Goal: Check status: Check status

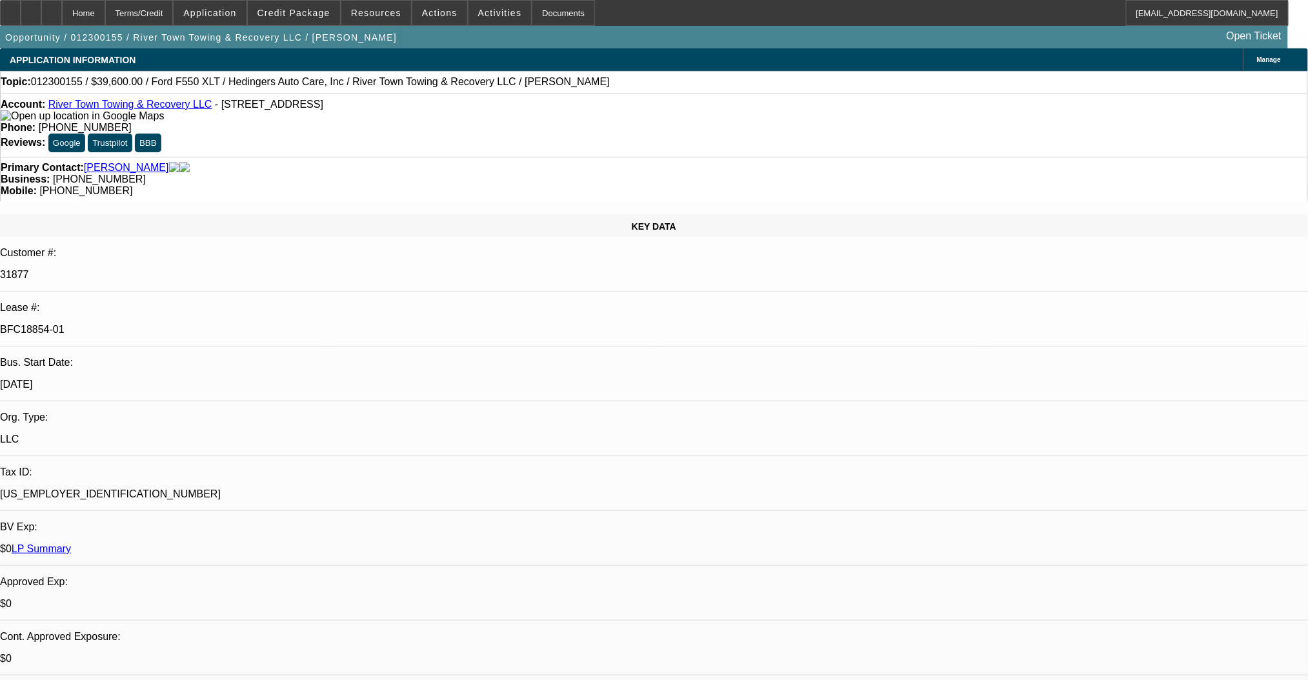
select select "0.2"
select select "2"
select select "0"
select select "6"
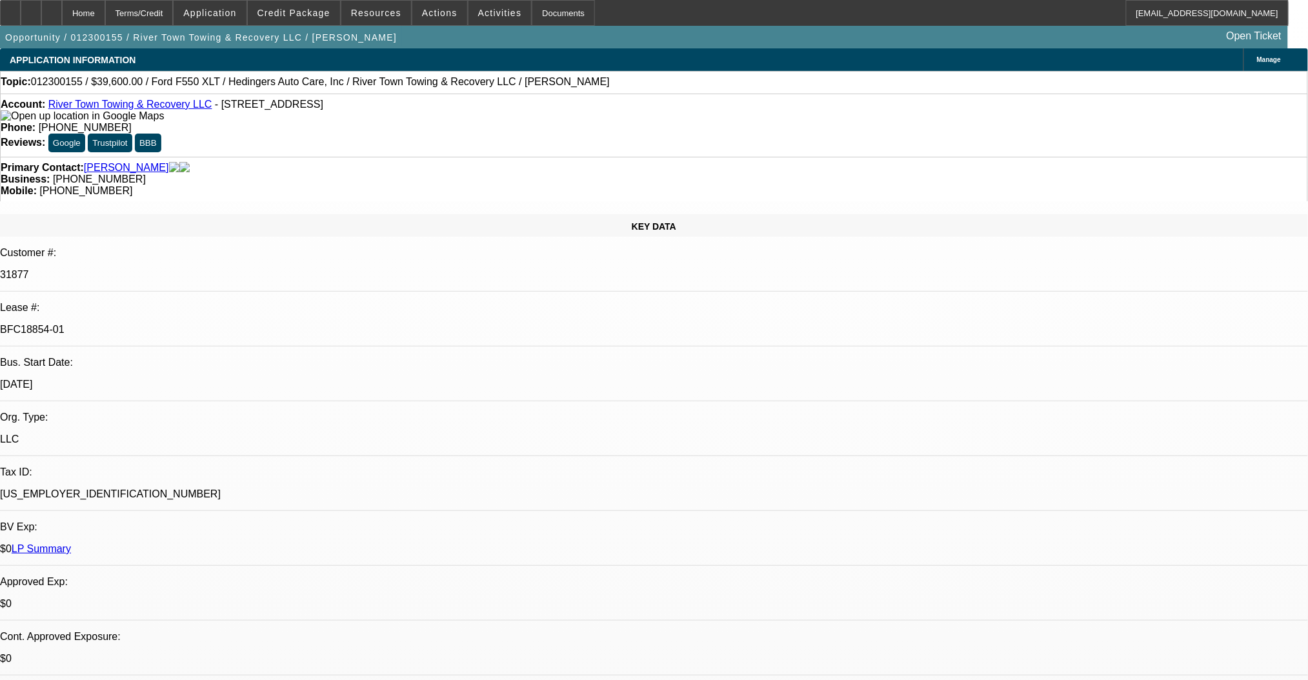
select select "0.2"
select select "2"
select select "0"
select select "6"
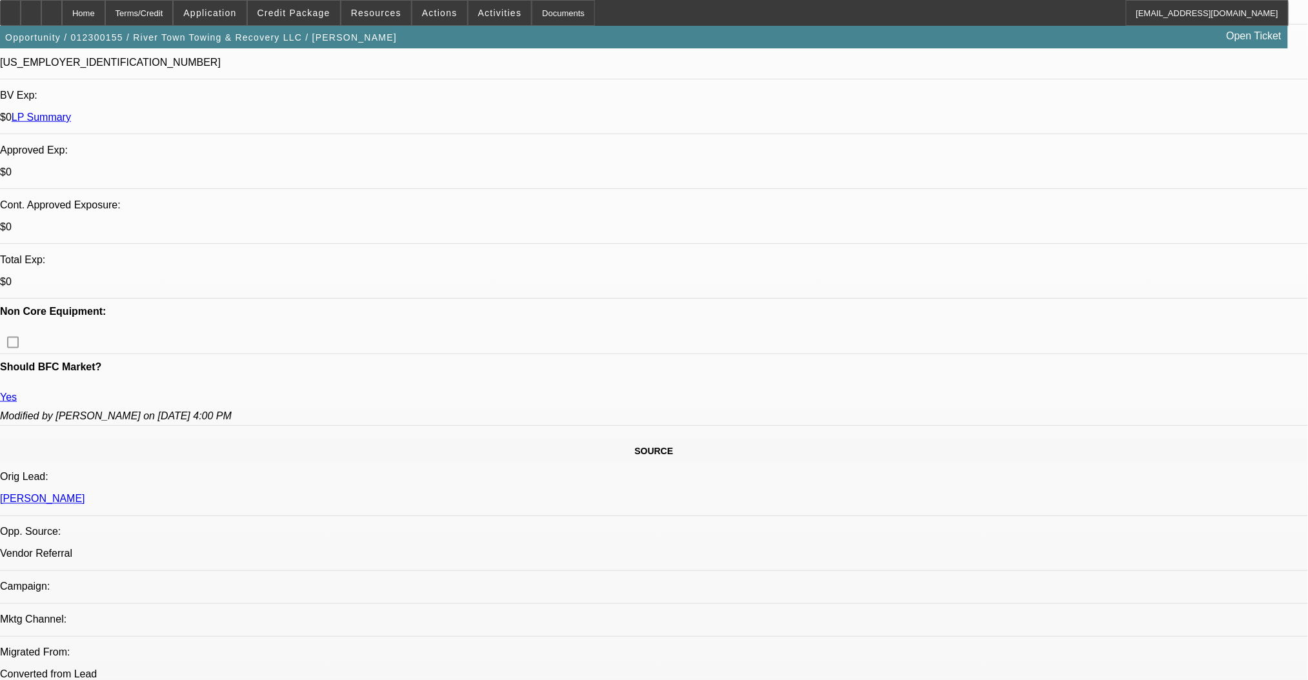
scroll to position [430, 0]
click at [295, 11] on span "Credit Package" at bounding box center [293, 13] width 73 height 10
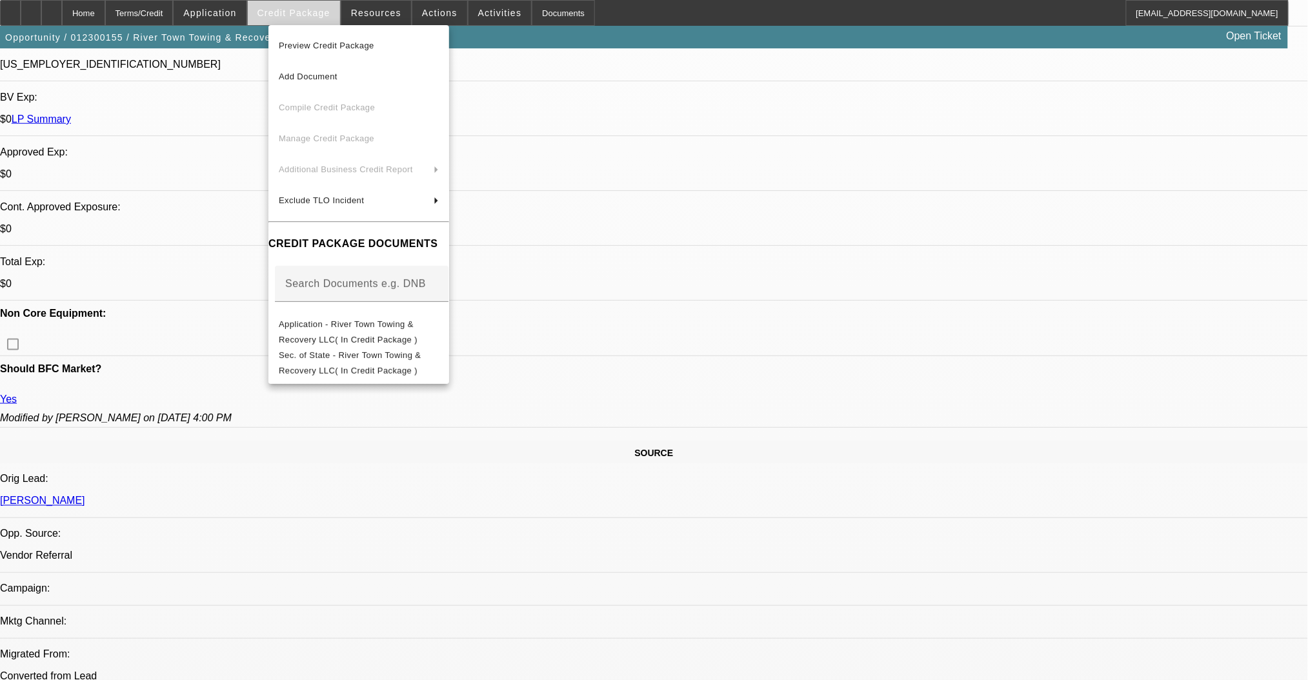
click at [295, 11] on div at bounding box center [654, 340] width 1308 height 680
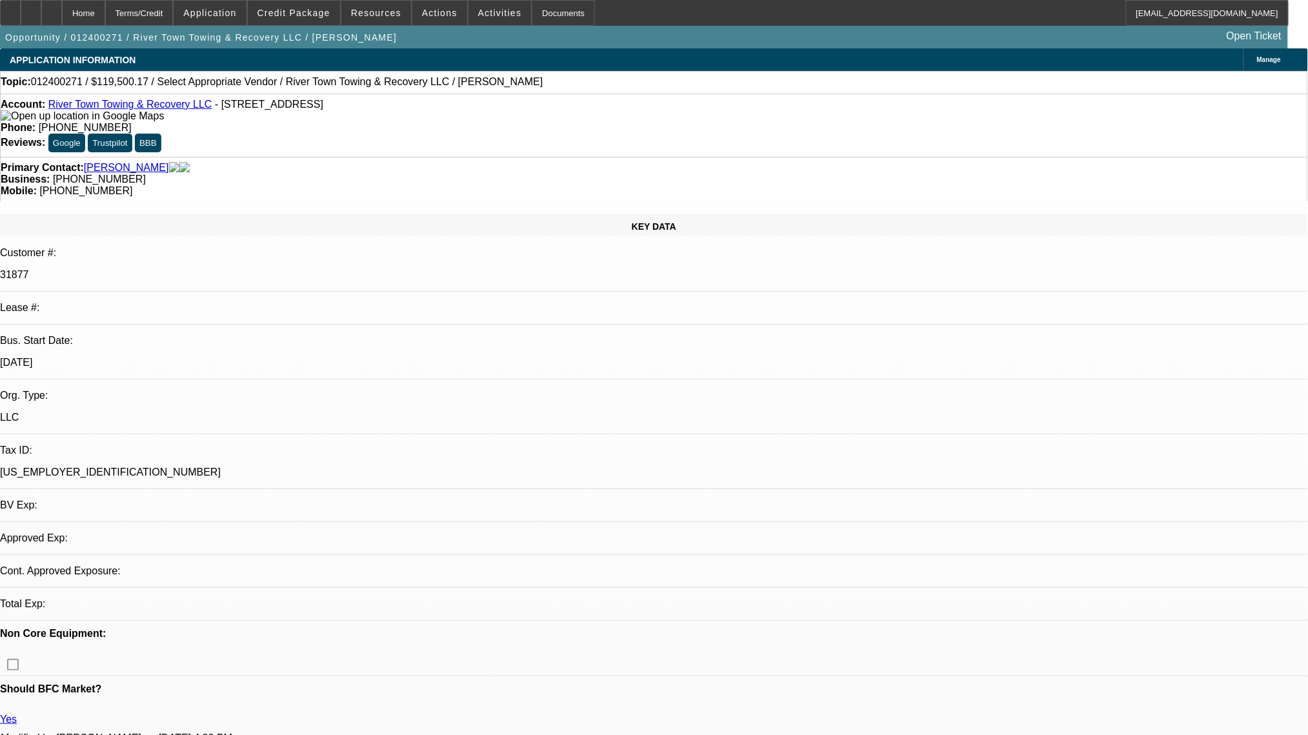
select select "0"
select select "2"
select select "0.1"
select select "4"
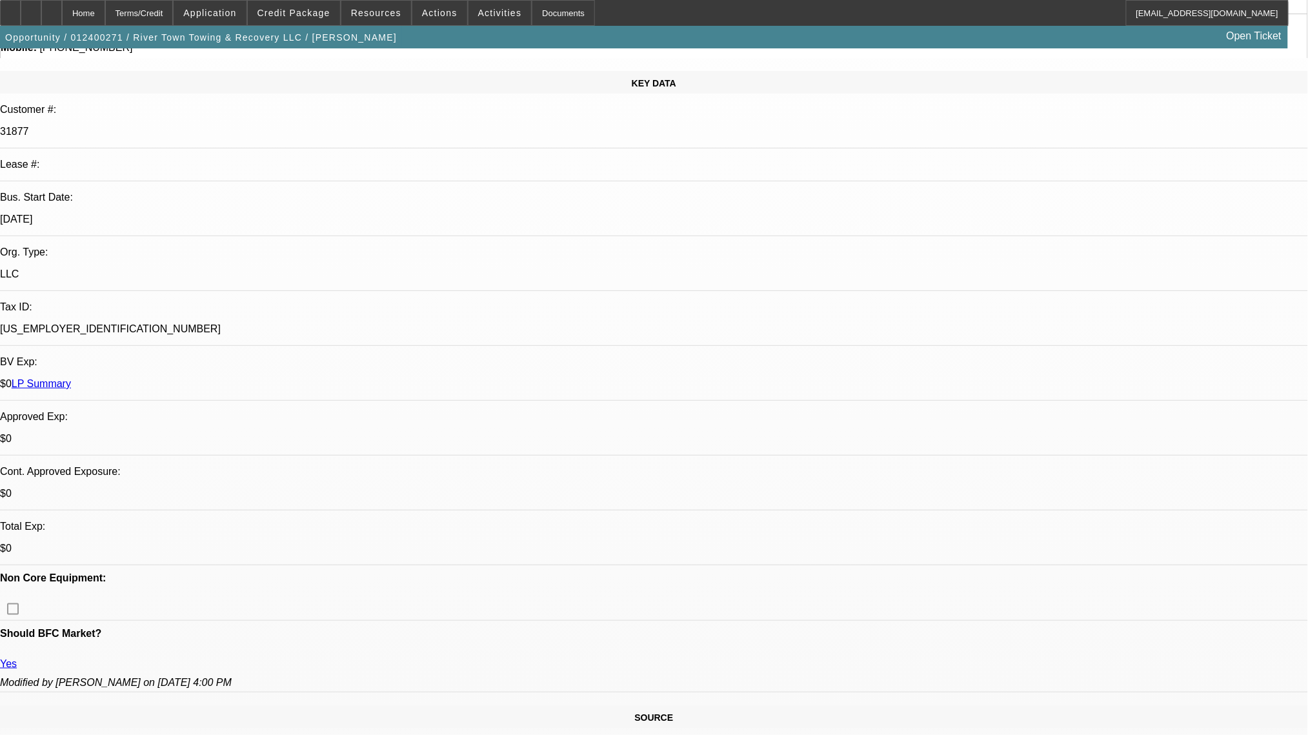
scroll to position [344, 0]
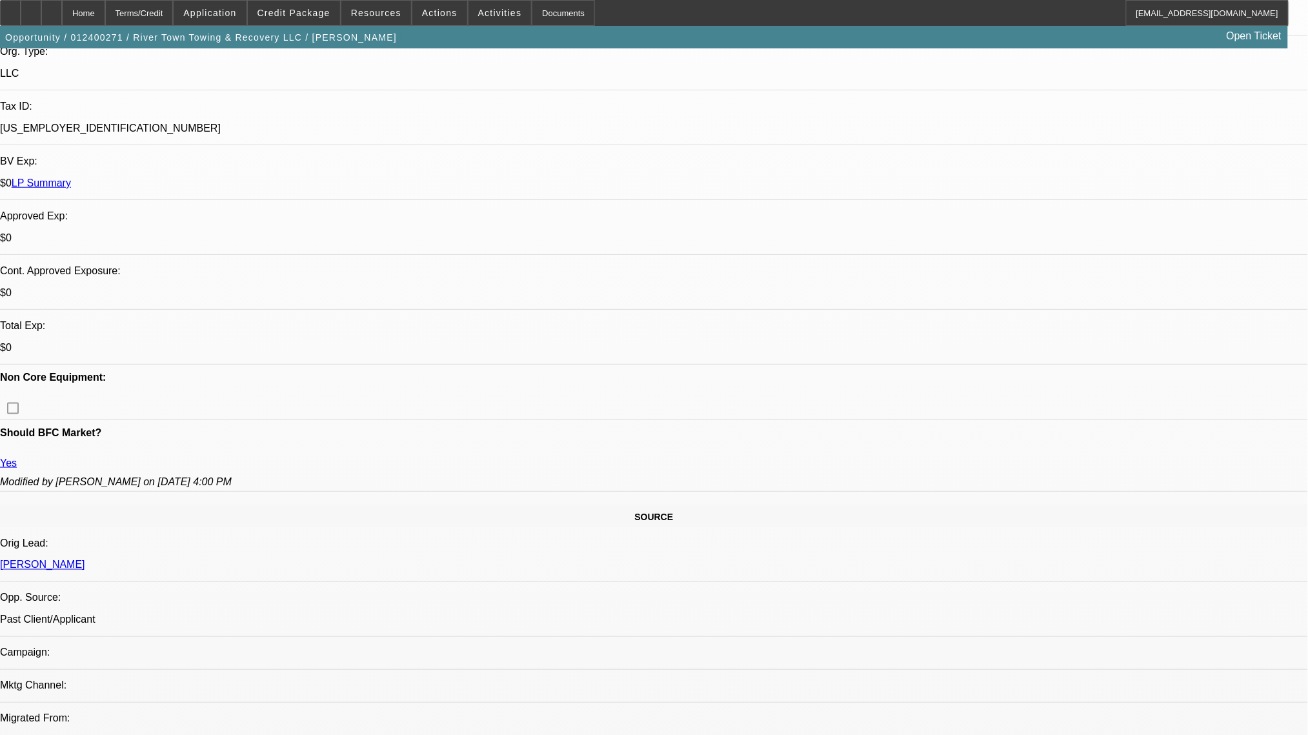
click at [285, 8] on span "Credit Package" at bounding box center [293, 13] width 73 height 10
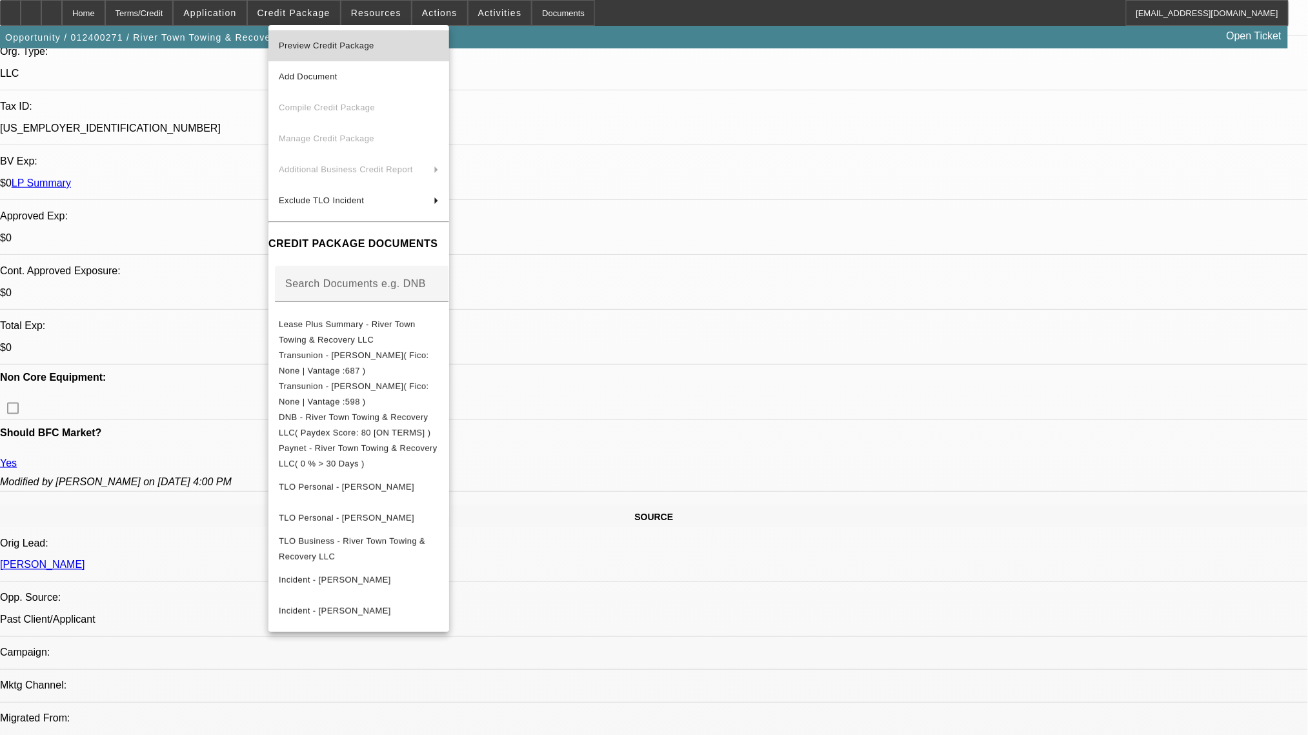
click at [315, 45] on span "Preview Credit Package" at bounding box center [326, 46] width 95 height 10
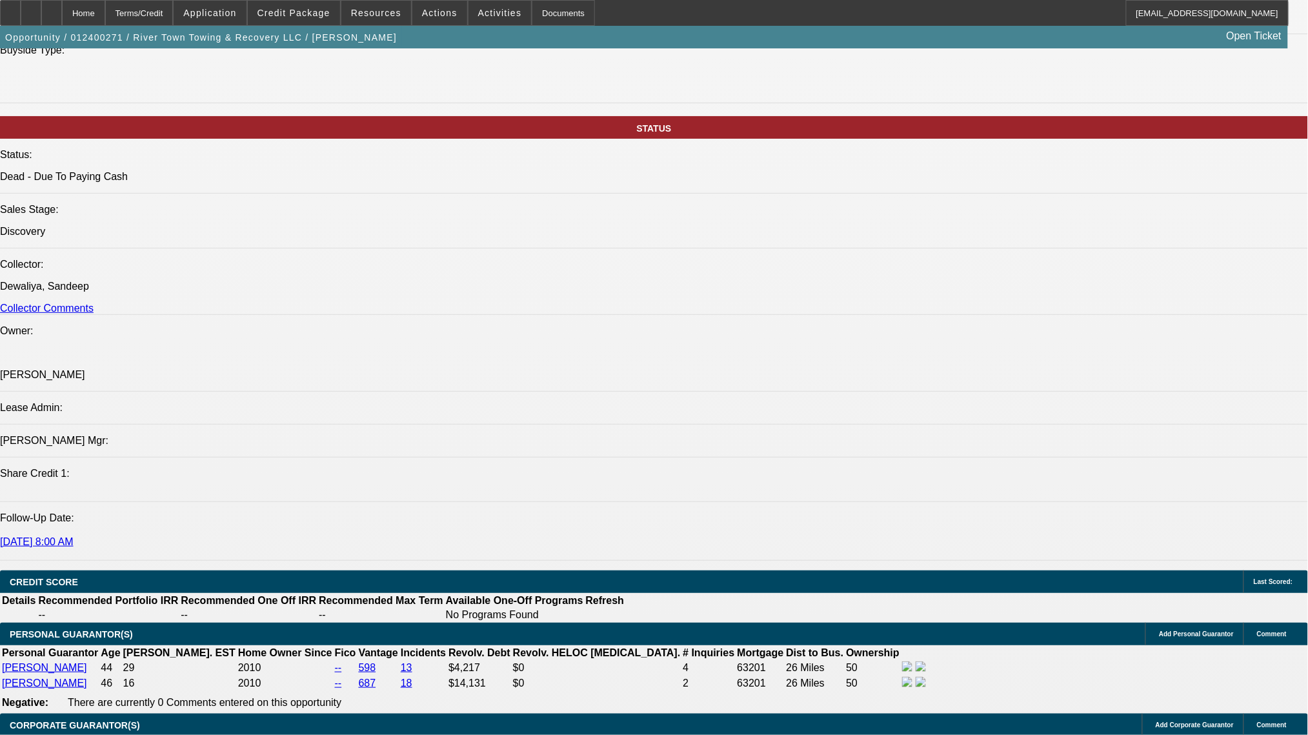
scroll to position [1376, 0]
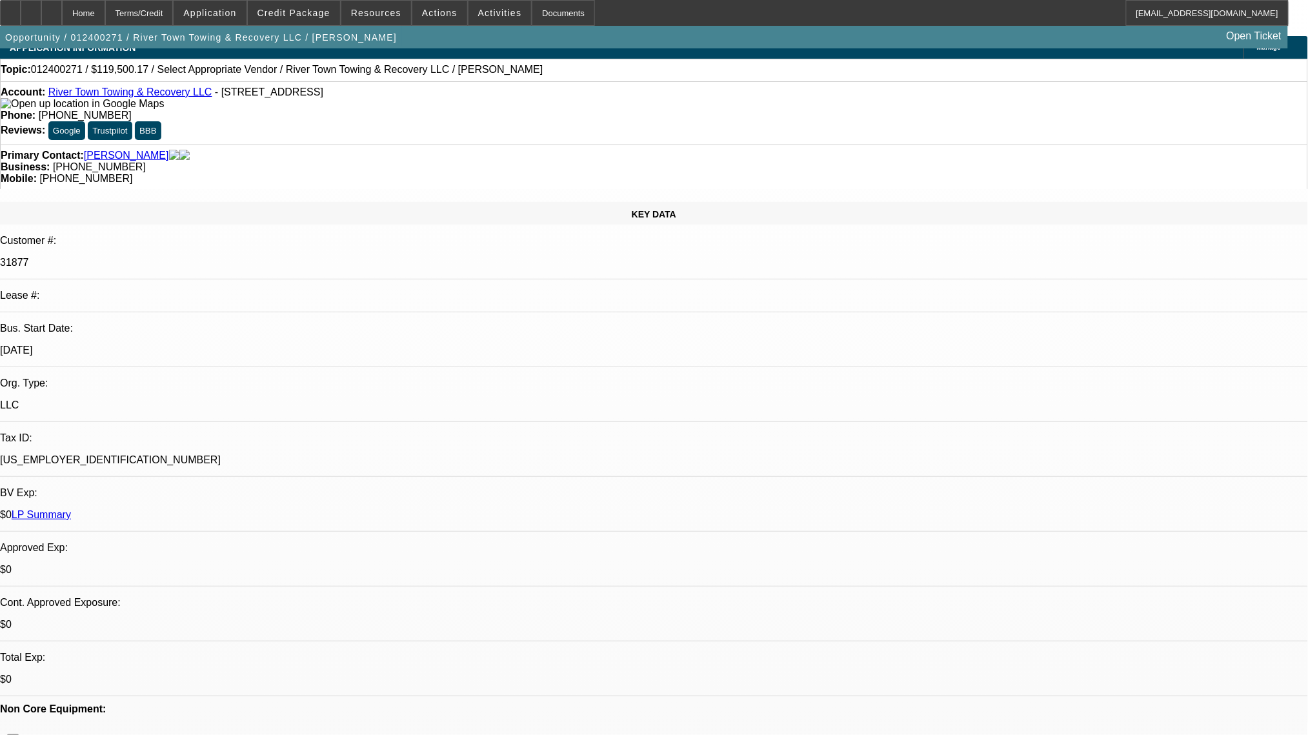
scroll to position [0, 0]
